Goal: Information Seeking & Learning: Learn about a topic

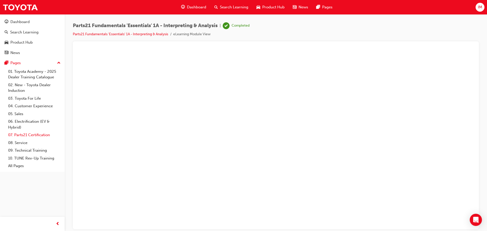
click at [42, 133] on link "07. Parts21 Certification" at bounding box center [34, 135] width 57 height 8
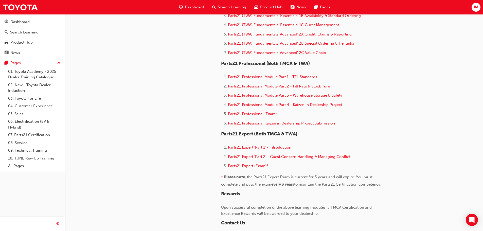
scroll to position [296, 0]
click at [276, 76] on span "Parts21 Professional Module Part 1 - TFL Standards" at bounding box center [272, 76] width 89 height 5
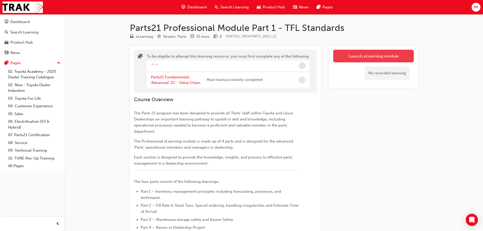
click at [394, 57] on button "Launch eLearning module" at bounding box center [373, 56] width 81 height 13
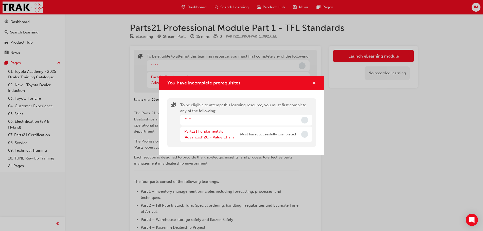
drag, startPoint x: 316, startPoint y: 79, endPoint x: 339, endPoint y: 61, distance: 30.3
click at [323, 72] on div "You have incomplete prerequisites To be eligible to attempt this learning resou…" at bounding box center [241, 115] width 483 height 231
click at [340, 60] on div "You have incomplete prerequisites To be eligible to attempt this learning resou…" at bounding box center [241, 115] width 483 height 231
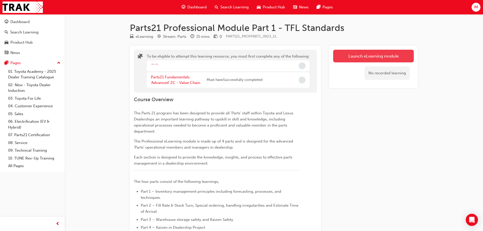
click at [342, 57] on button "Launch eLearning module" at bounding box center [373, 56] width 81 height 13
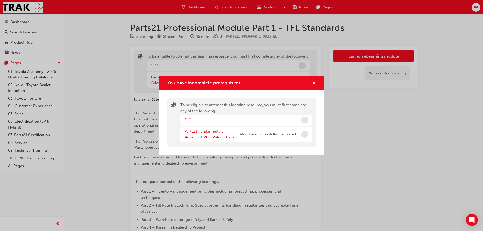
click at [315, 83] on span "cross-icon" at bounding box center [314, 83] width 4 height 5
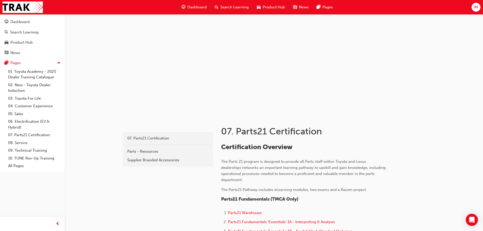
drag, startPoint x: 74, startPoint y: 0, endPoint x: 148, endPoint y: 4, distance: 73.4
click at [148, 4] on div "Dashboard Search Learning Product Hub News Pages IM" at bounding box center [241, 7] width 483 height 14
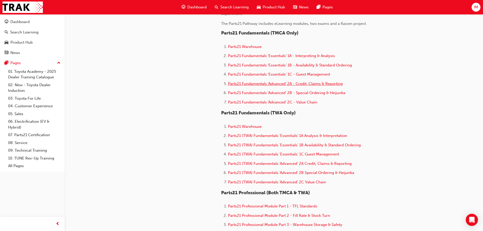
scroll to position [161, 0]
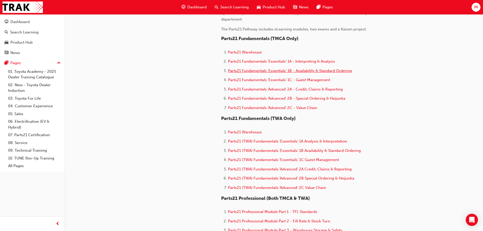
click at [349, 70] on span "Parts21 Fundamentals 'Essentials' 1B - Availability & Standard Ordering" at bounding box center [290, 70] width 124 height 5
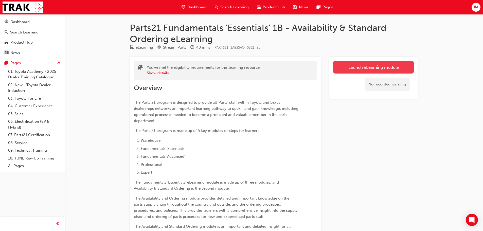
click at [378, 65] on link "Launch eLearning module" at bounding box center [373, 67] width 81 height 13
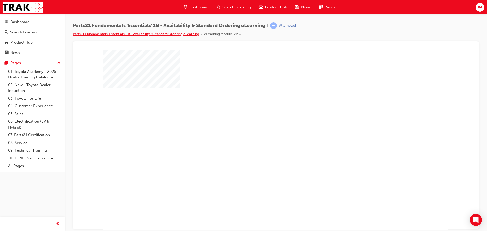
click at [165, 34] on link "Parts21 Fundamentals 'Essentials' 1B - Availability & Standard Ordering eLearni…" at bounding box center [136, 34] width 126 height 4
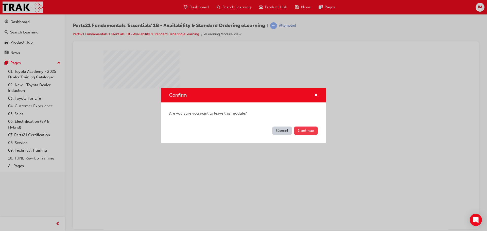
click at [302, 128] on button "Continue" at bounding box center [306, 131] width 24 height 8
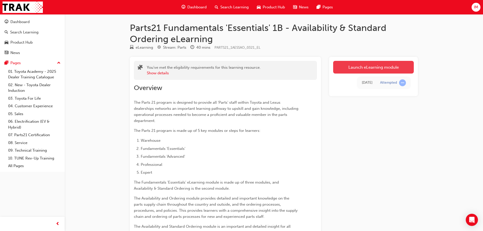
click at [344, 71] on link "Launch eLearning module" at bounding box center [373, 67] width 81 height 13
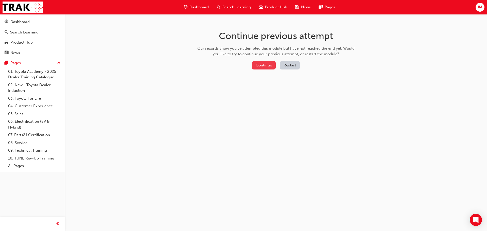
click at [267, 62] on button "Continue" at bounding box center [264, 65] width 24 height 8
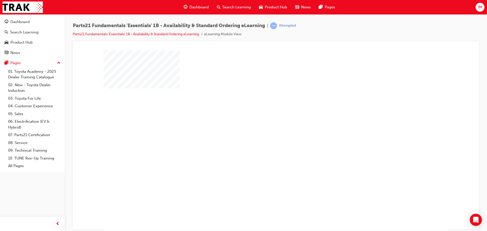
scroll to position [10, 0]
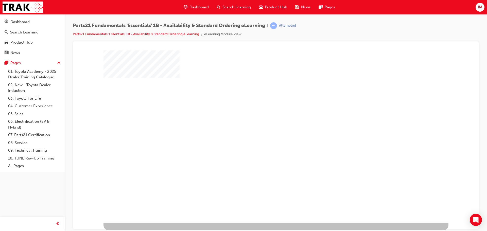
click at [261, 115] on div "play" at bounding box center [261, 115] width 0 height 0
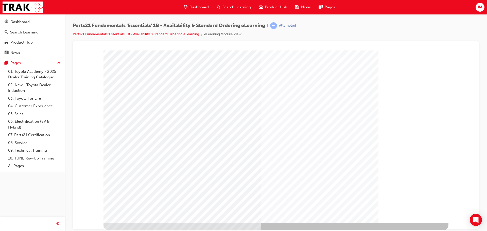
scroll to position [0, 0]
